Goal: Information Seeking & Learning: Learn about a topic

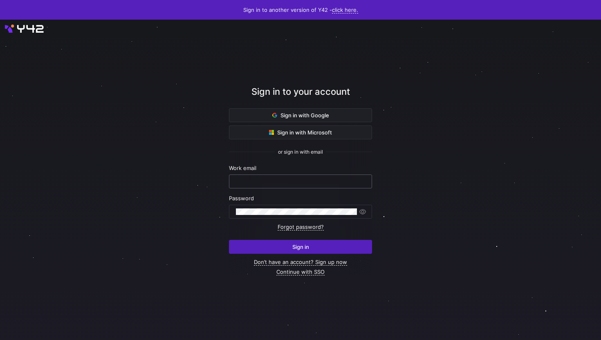
click at [290, 180] on input "text" at bounding box center [300, 181] width 129 height 7
type input "[PERSON_NAME][EMAIL_ADDRESS][DOMAIN_NAME]"
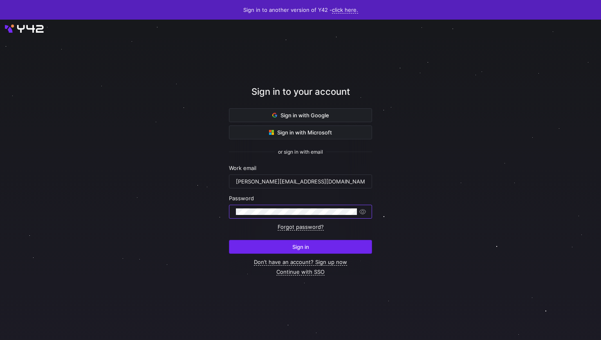
click at [279, 243] on span "submit" at bounding box center [300, 247] width 142 height 13
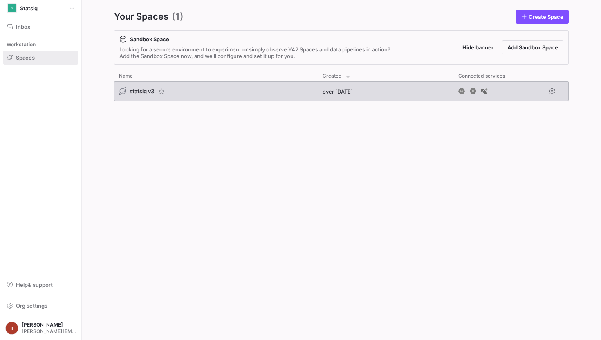
click at [132, 89] on span "statsig v3" at bounding box center [142, 91] width 25 height 7
click at [140, 92] on span "statsig v3" at bounding box center [142, 91] width 25 height 7
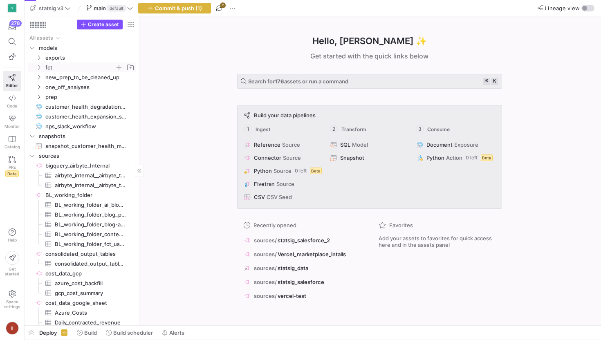
click at [65, 65] on span "fct" at bounding box center [80, 67] width 70 height 9
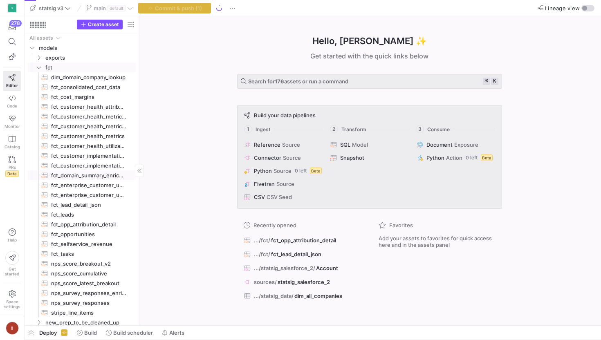
click at [83, 176] on span "fct_domain_summary_enriched​​​​​​​​​​" at bounding box center [88, 175] width 75 height 9
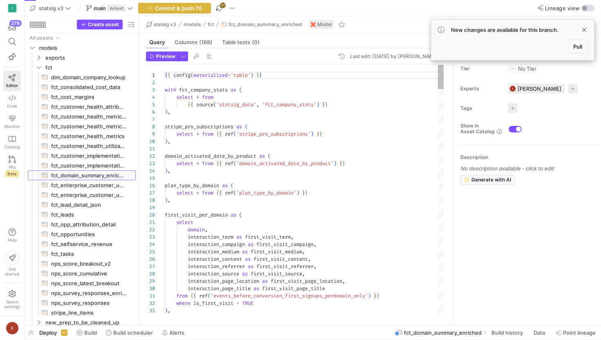
scroll to position [74, 0]
click at [585, 31] on span at bounding box center [585, 30] width 10 height 10
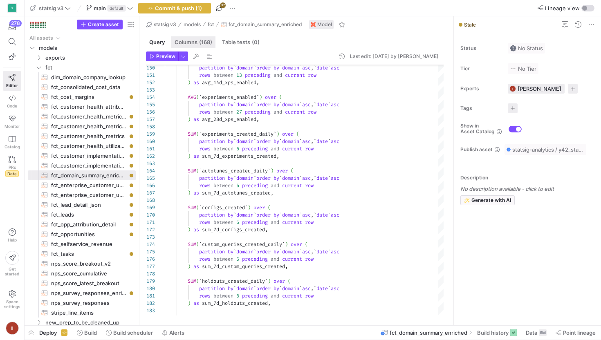
click at [204, 45] on span "(168)" at bounding box center [205, 42] width 13 height 5
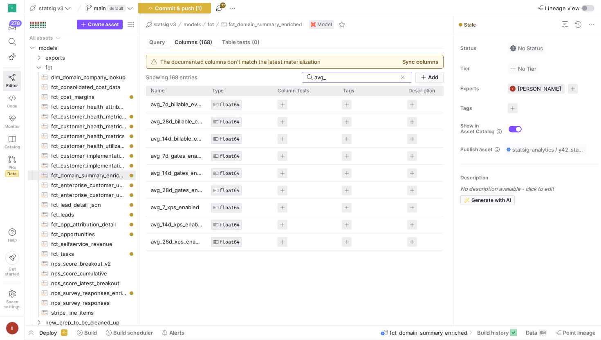
type input "avg_"
click at [185, 105] on p "avg_7d_billable_events_con" at bounding box center [177, 105] width 52 height 16
click at [182, 152] on p "avg_7d_gates_enabled" at bounding box center [177, 156] width 52 height 16
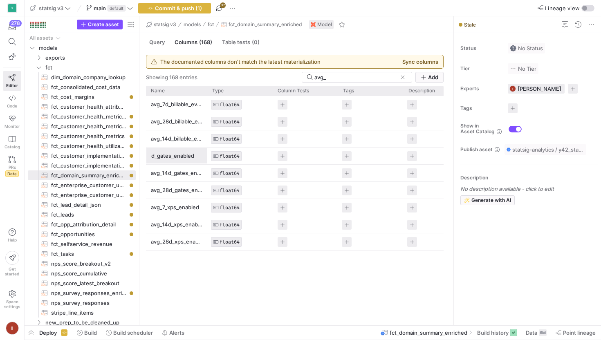
click at [194, 286] on div "avg_7d_billable_events_con FLOAT64 avg_28d_billable_events_con FLOAT64 avg_14d_…" at bounding box center [295, 207] width 298 height 223
